Goal: Task Accomplishment & Management: Manage account settings

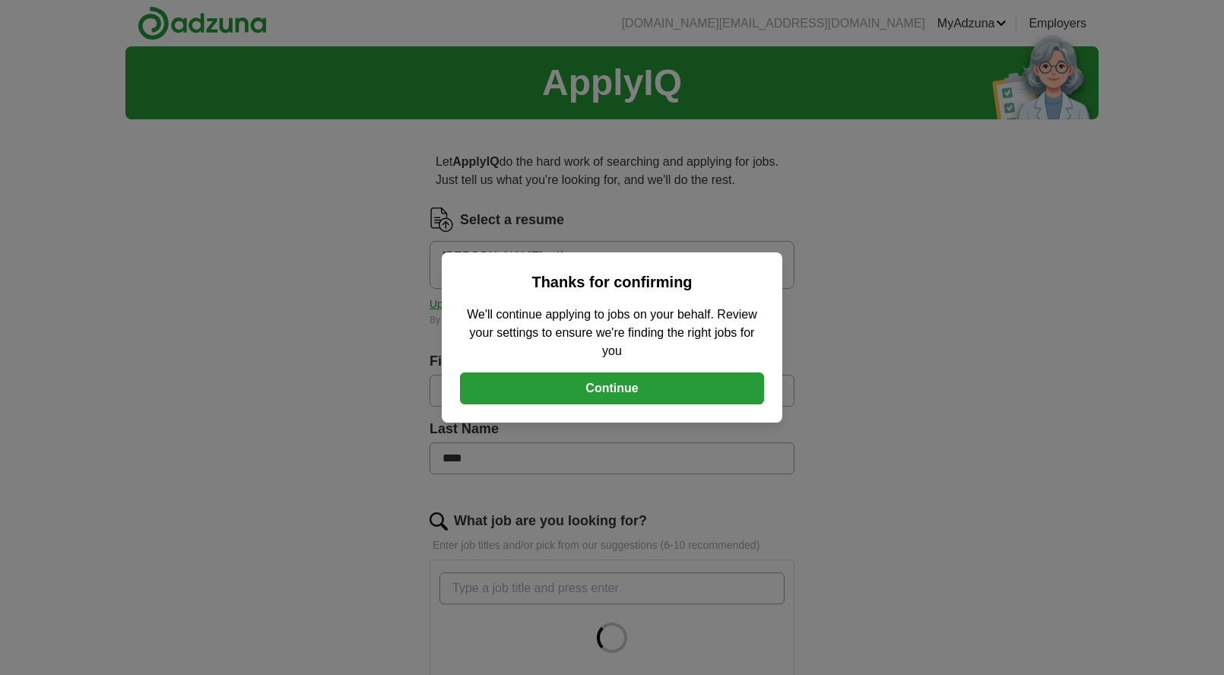
click at [698, 390] on button "Continue" at bounding box center [612, 388] width 304 height 32
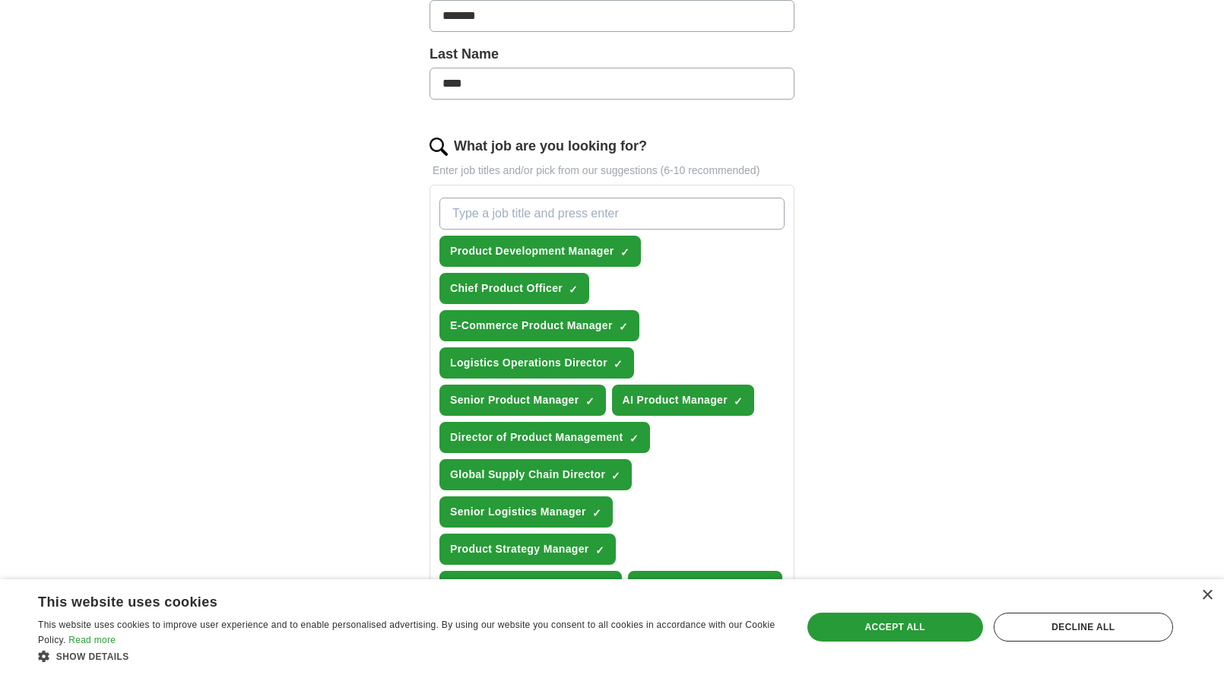
scroll to position [886, 0]
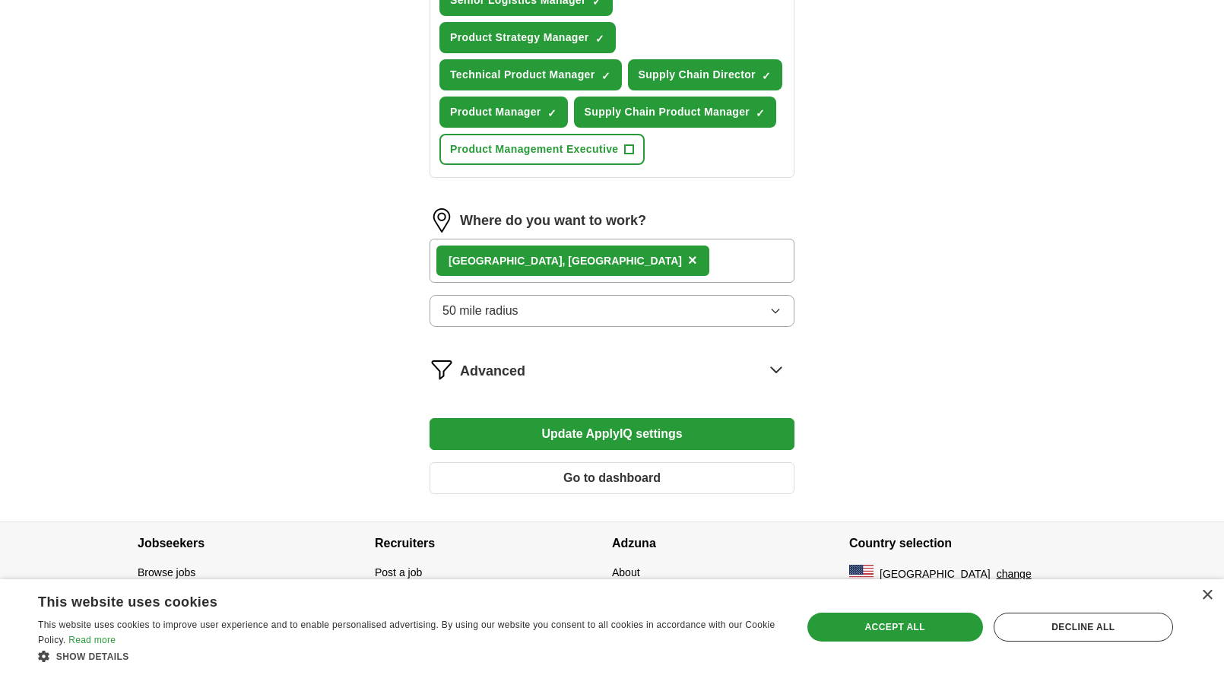
click at [766, 426] on button "Update ApplyIQ settings" at bounding box center [611, 434] width 365 height 32
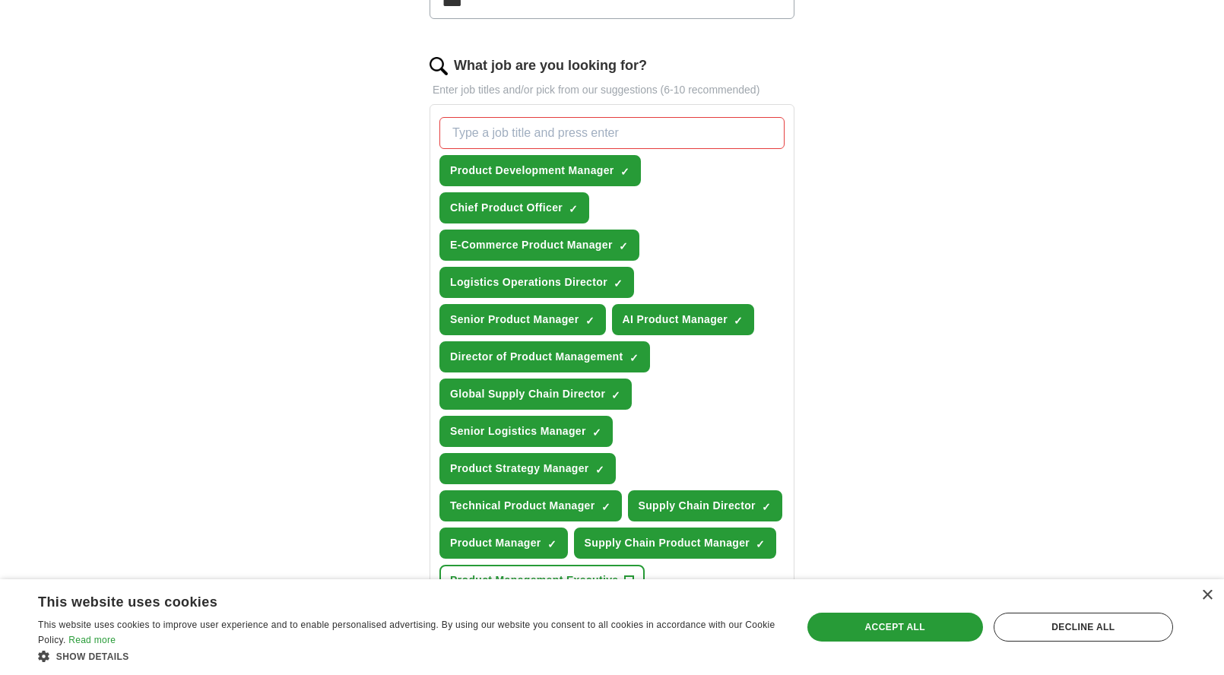
scroll to position [385, 0]
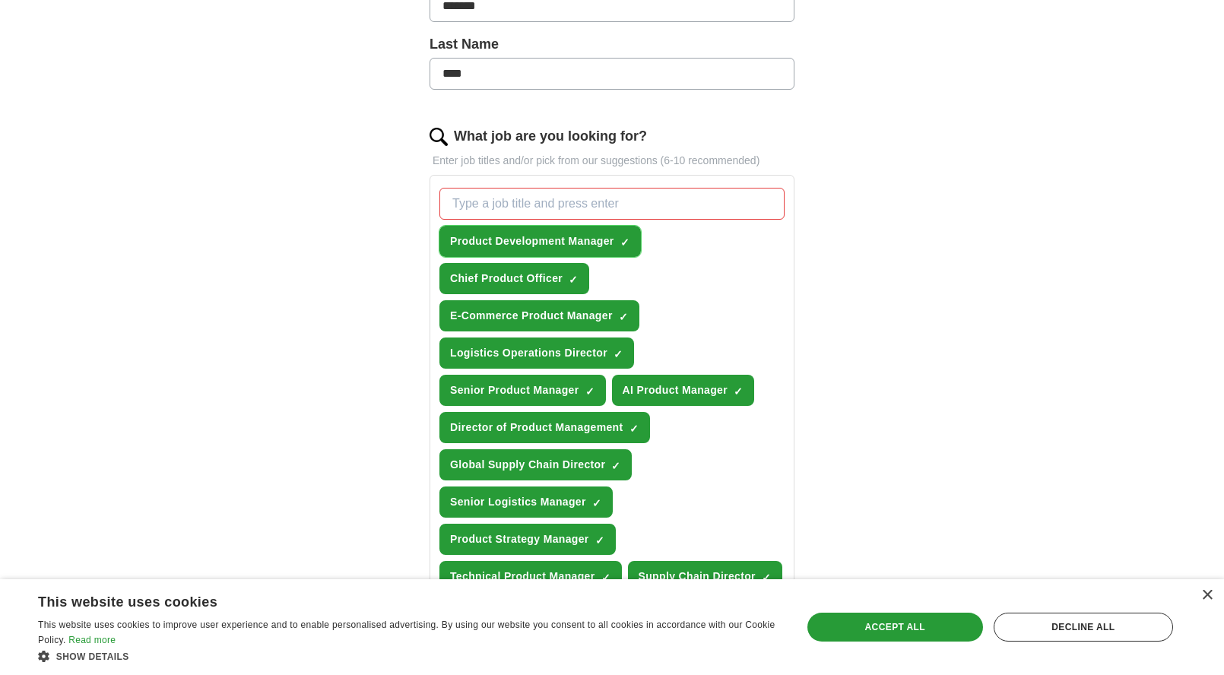
click at [0, 0] on span "×" at bounding box center [0, 0] width 0 height 0
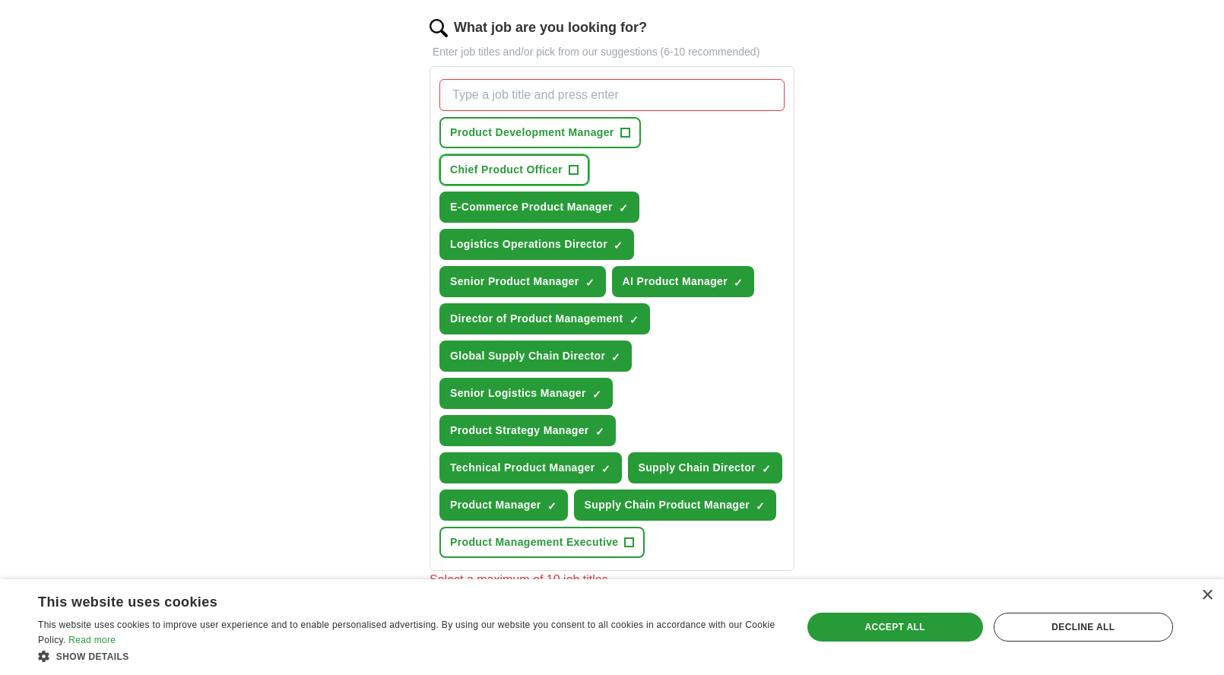
scroll to position [505, 0]
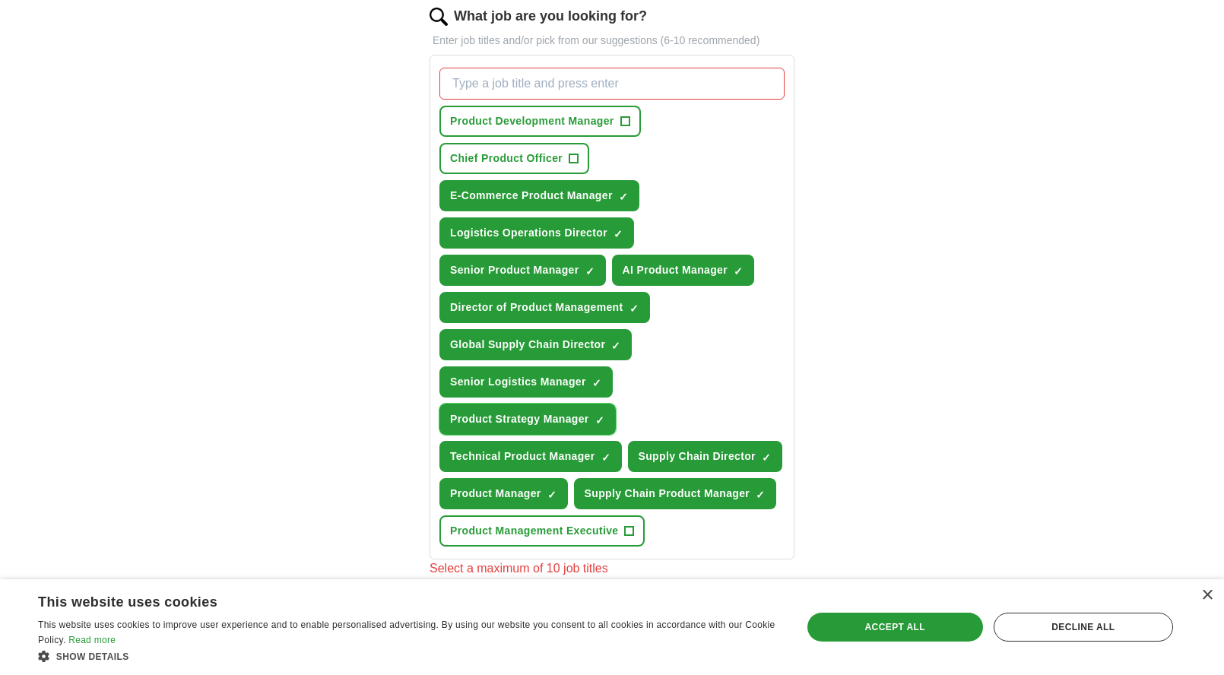
click at [0, 0] on span "×" at bounding box center [0, 0] width 0 height 0
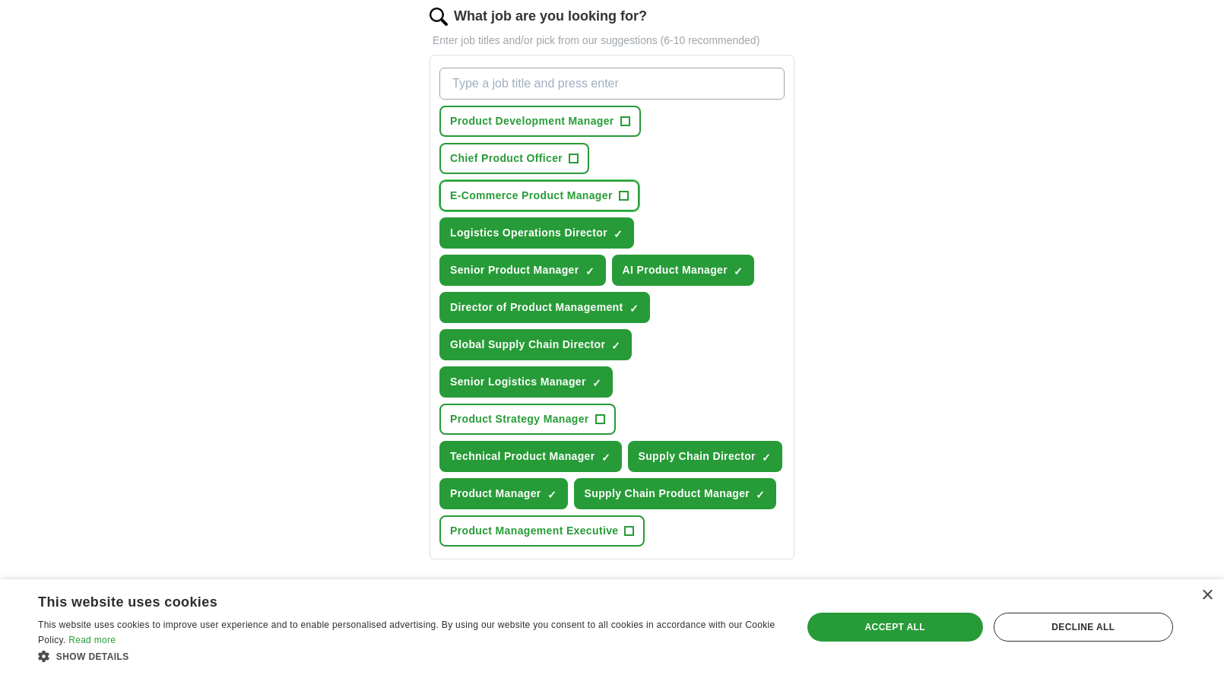
click at [626, 192] on span "+" at bounding box center [623, 196] width 9 height 12
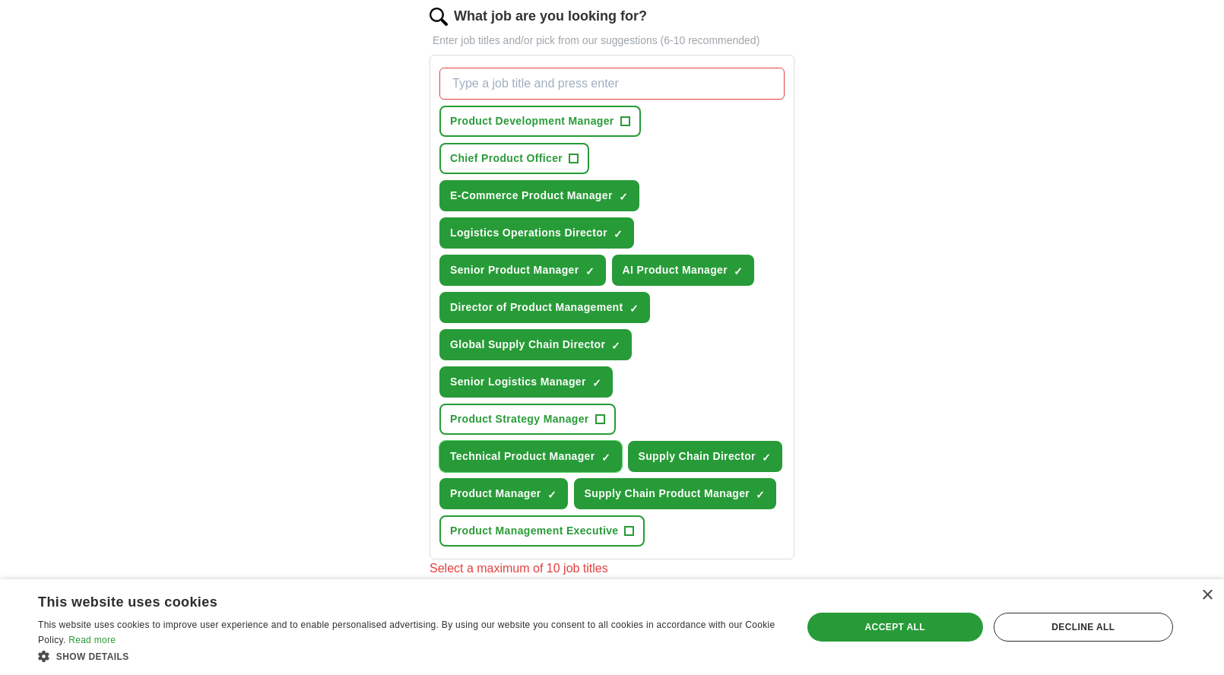
click at [0, 0] on span "×" at bounding box center [0, 0] width 0 height 0
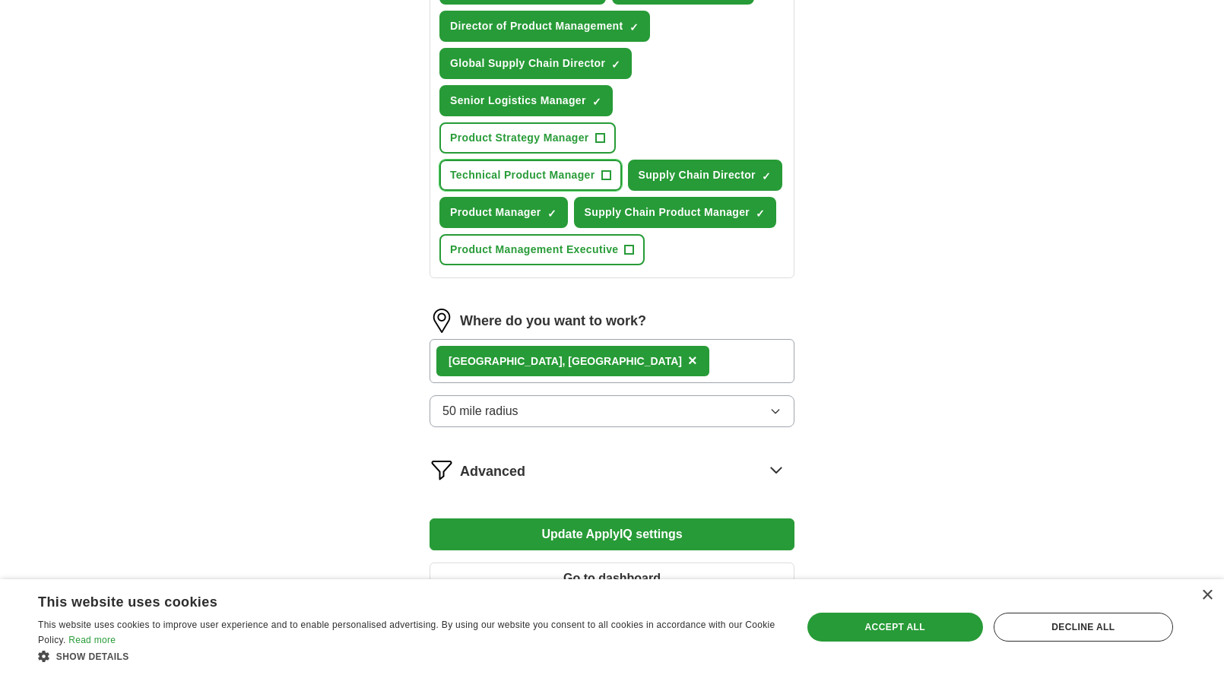
scroll to position [791, 0]
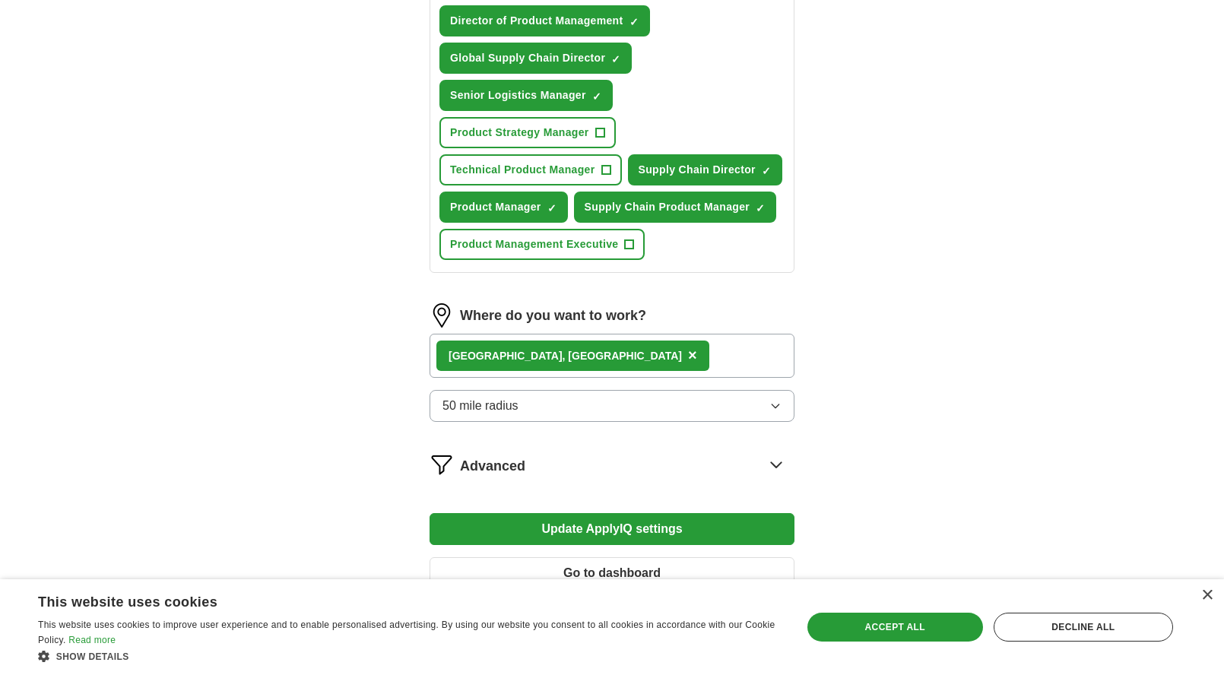
click at [594, 518] on button "Update ApplyIQ settings" at bounding box center [611, 529] width 365 height 32
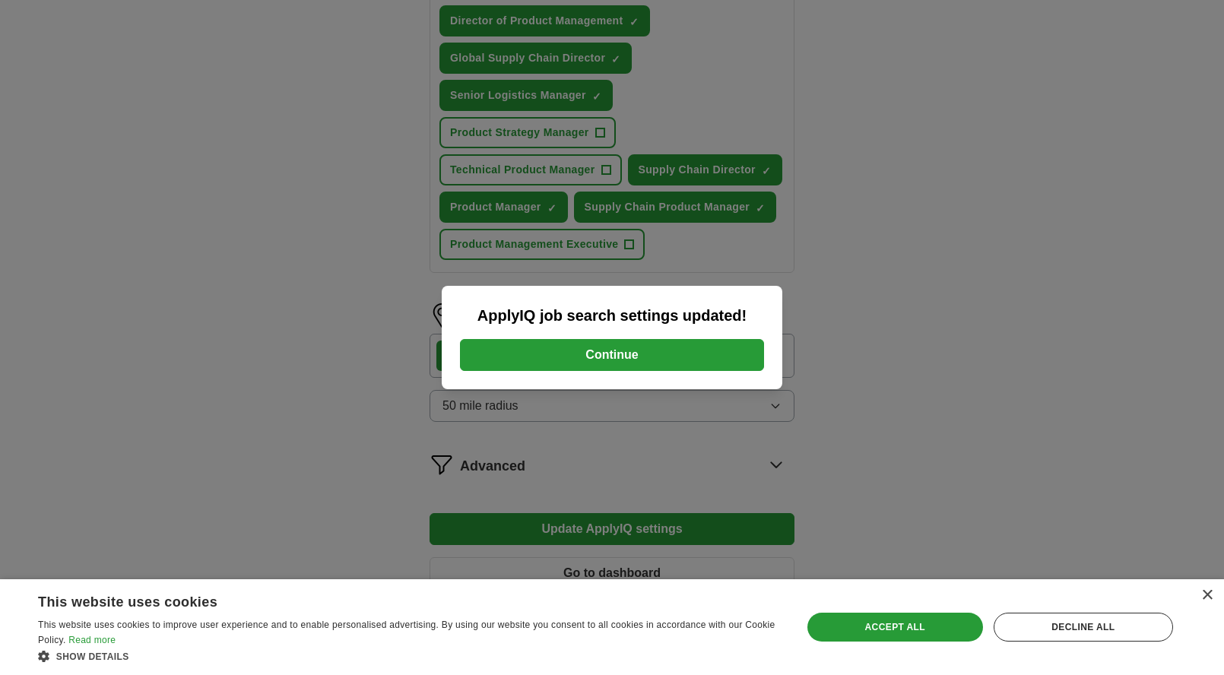
click at [626, 356] on button "Continue" at bounding box center [612, 355] width 304 height 32
